Goal: Task Accomplishment & Management: Manage account settings

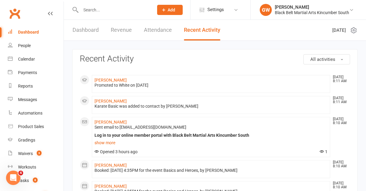
click at [108, 11] on input "text" at bounding box center [114, 10] width 70 height 8
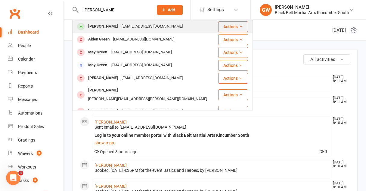
type input "[PERSON_NAME]"
click at [108, 27] on div "[PERSON_NAME]" at bounding box center [102, 26] width 33 height 9
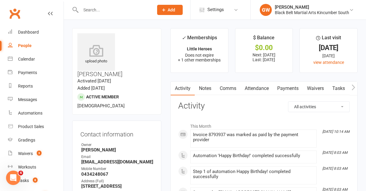
click at [292, 85] on link "Payments" at bounding box center [288, 89] width 30 height 14
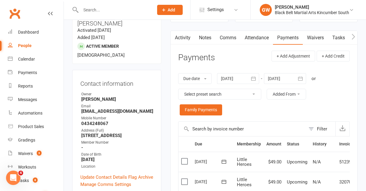
scroll to position [51, 0]
click at [285, 77] on div at bounding box center [285, 79] width 42 height 11
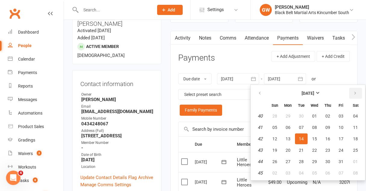
click at [355, 94] on icon "button" at bounding box center [355, 93] width 4 height 5
click at [354, 163] on span "31" at bounding box center [355, 162] width 5 height 5
type input "[DATE]"
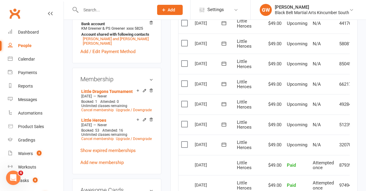
scroll to position [0, 22]
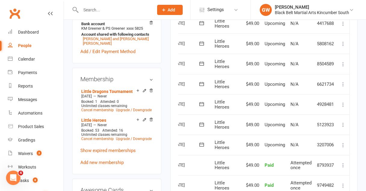
click at [342, 125] on icon at bounding box center [343, 125] width 6 height 6
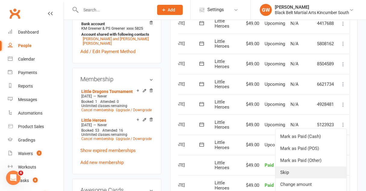
click at [303, 173] on link "Skip" at bounding box center [310, 173] width 71 height 12
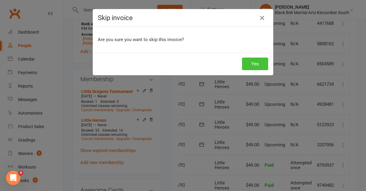
click at [263, 69] on button "Yes" at bounding box center [255, 64] width 26 height 13
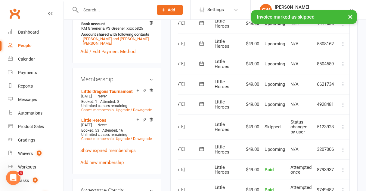
click at [343, 104] on icon at bounding box center [343, 105] width 6 height 6
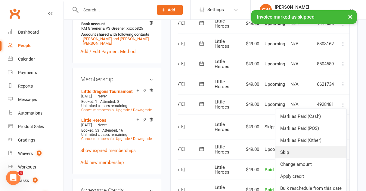
click at [300, 156] on link "Skip" at bounding box center [310, 153] width 71 height 12
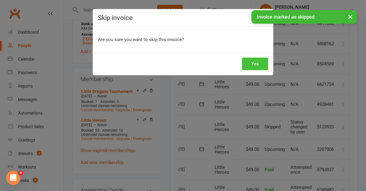
click at [250, 65] on button "Yes" at bounding box center [255, 64] width 26 height 13
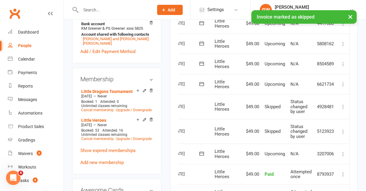
click at [342, 84] on icon at bounding box center [343, 84] width 6 height 6
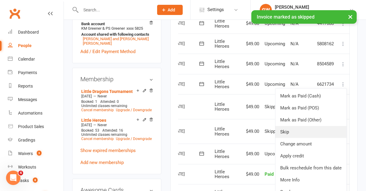
click at [296, 127] on link "Skip" at bounding box center [310, 132] width 71 height 12
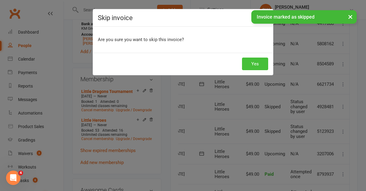
click at [254, 63] on button "Yes" at bounding box center [255, 64] width 26 height 13
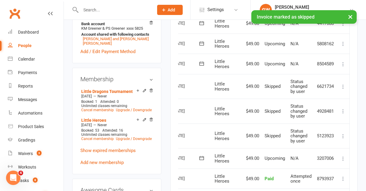
click at [343, 63] on icon at bounding box center [343, 64] width 6 height 6
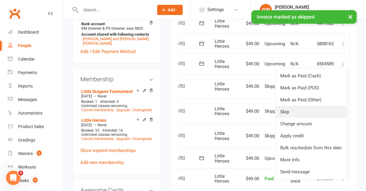
click at [294, 110] on link "Skip" at bounding box center [310, 112] width 71 height 12
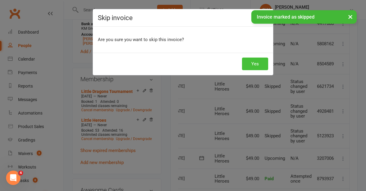
click at [255, 64] on button "Yes" at bounding box center [255, 64] width 26 height 13
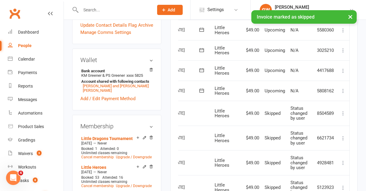
scroll to position [197, 0]
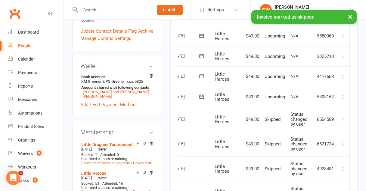
click at [345, 98] on icon at bounding box center [343, 97] width 6 height 6
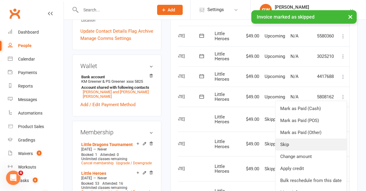
click at [303, 146] on link "Skip" at bounding box center [310, 145] width 71 height 12
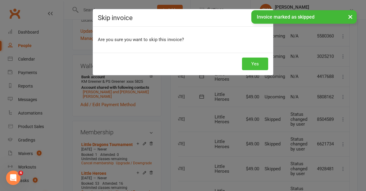
click at [257, 66] on button "Yes" at bounding box center [255, 64] width 26 height 13
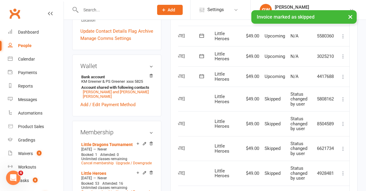
click at [342, 77] on icon at bounding box center [343, 77] width 6 height 6
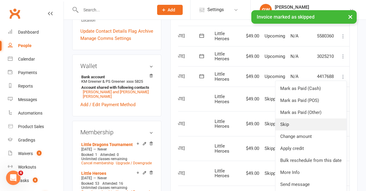
click at [296, 125] on link "Skip" at bounding box center [310, 125] width 71 height 12
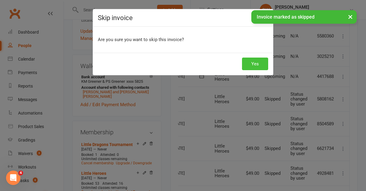
click at [253, 63] on button "Yes" at bounding box center [255, 64] width 26 height 13
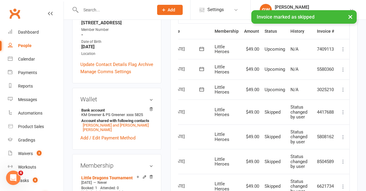
scroll to position [162, 0]
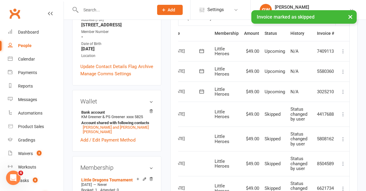
click at [342, 93] on icon at bounding box center [343, 92] width 6 height 6
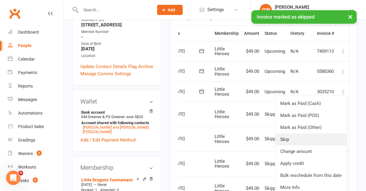
click at [286, 142] on link "Skip" at bounding box center [310, 140] width 71 height 12
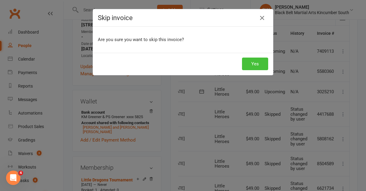
click at [253, 63] on button "Yes" at bounding box center [255, 64] width 26 height 13
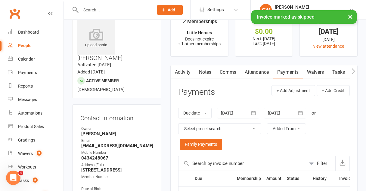
scroll to position [0, 0]
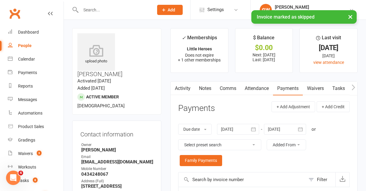
click at [205, 89] on link "Notes" at bounding box center [205, 89] width 21 height 14
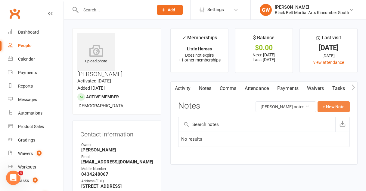
click at [329, 105] on button "+ New Note" at bounding box center [333, 107] width 32 height 11
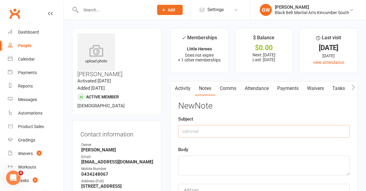
click at [228, 133] on input "text" at bounding box center [263, 131] width 171 height 13
type input "Hold"
click at [209, 159] on textarea at bounding box center [263, 166] width 171 height 20
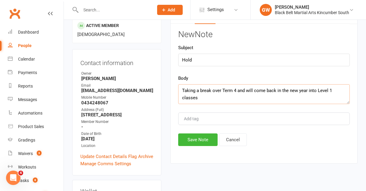
scroll to position [75, 0]
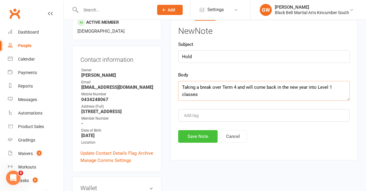
type textarea "Taking a break over Term 4 and will come back in the new year into Level 1 clas…"
click at [198, 138] on button "Save Note" at bounding box center [197, 136] width 39 height 13
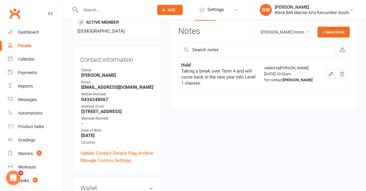
click at [110, 11] on input "text" at bounding box center [114, 10] width 70 height 8
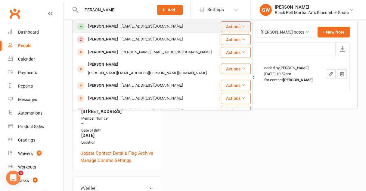
type input "[PERSON_NAME]"
click at [120, 26] on div "[EMAIL_ADDRESS][DOMAIN_NAME]" at bounding box center [152, 26] width 65 height 9
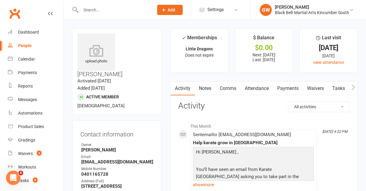
click at [283, 87] on link "Payments" at bounding box center [288, 89] width 30 height 14
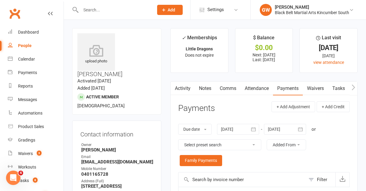
click at [261, 87] on link "Attendance" at bounding box center [256, 89] width 32 height 14
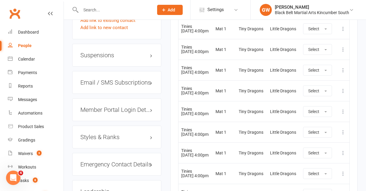
scroll to position [513, 0]
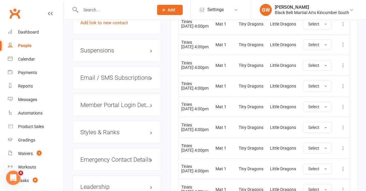
click at [102, 121] on div "Styles & Ranks" at bounding box center [116, 132] width 89 height 23
click at [101, 129] on h3 "Styles & Ranks" at bounding box center [116, 132] width 73 height 7
